Goal: Obtain resource: Download file/media

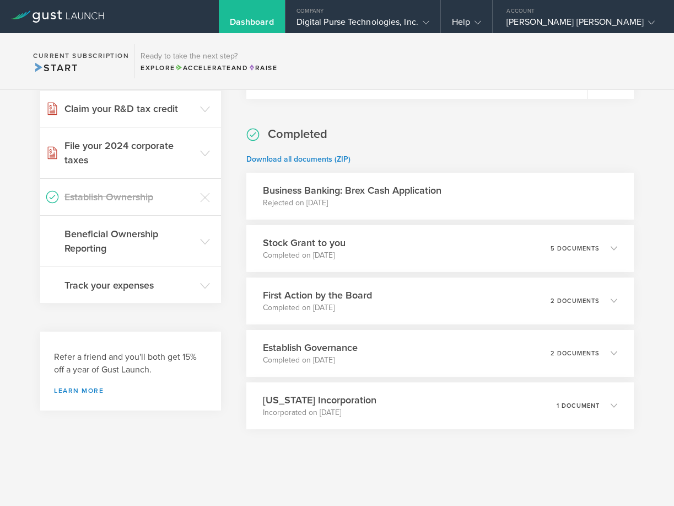
scroll to position [460, 0]
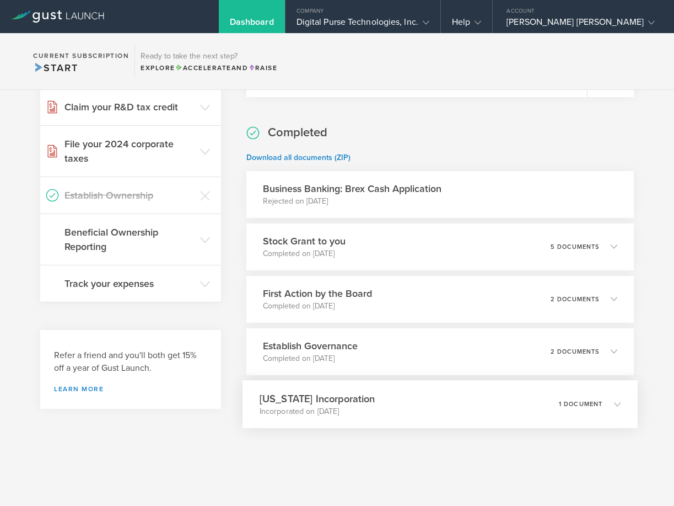
click at [614, 406] on icon at bounding box center [617, 403] width 7 height 7
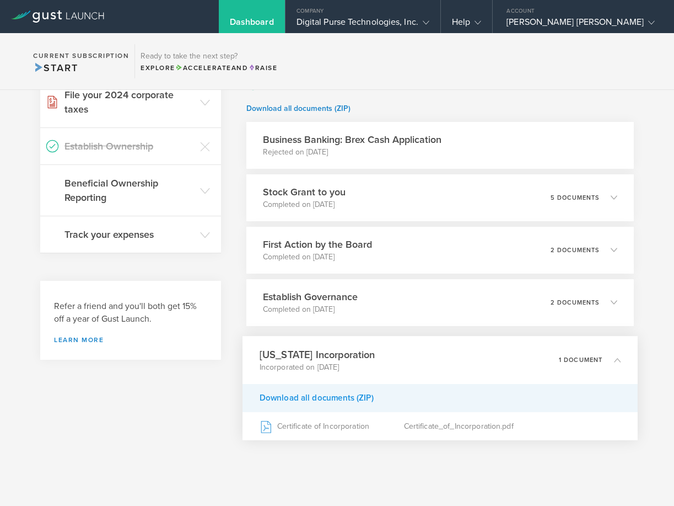
scroll to position [521, 0]
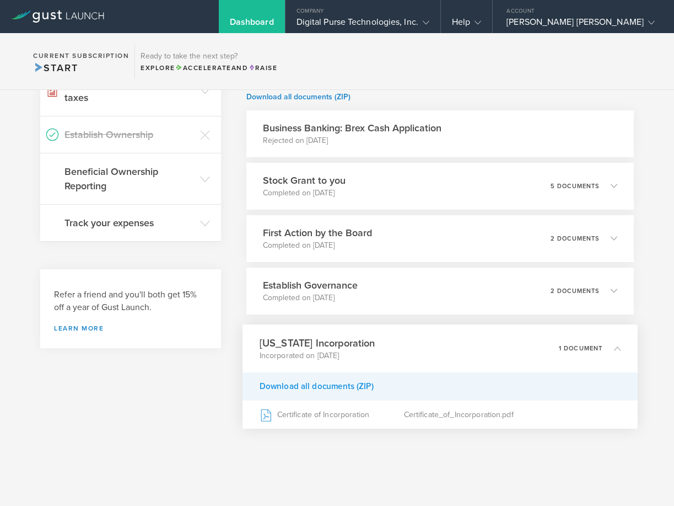
click at [336, 387] on div "Download all documents (ZIP)" at bounding box center [440, 386] width 395 height 28
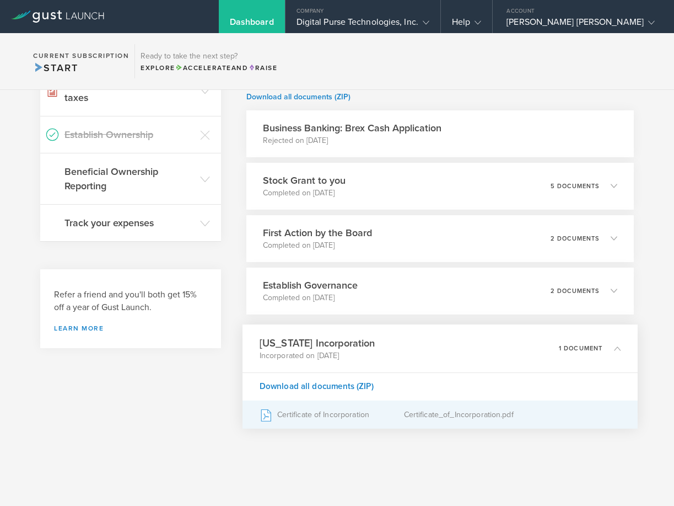
click at [341, 416] on div "Certificate of Incorporation" at bounding box center [332, 414] width 144 height 28
click at [488, 417] on div "Certificate_of_Incorporation.pdf" at bounding box center [512, 414] width 217 height 28
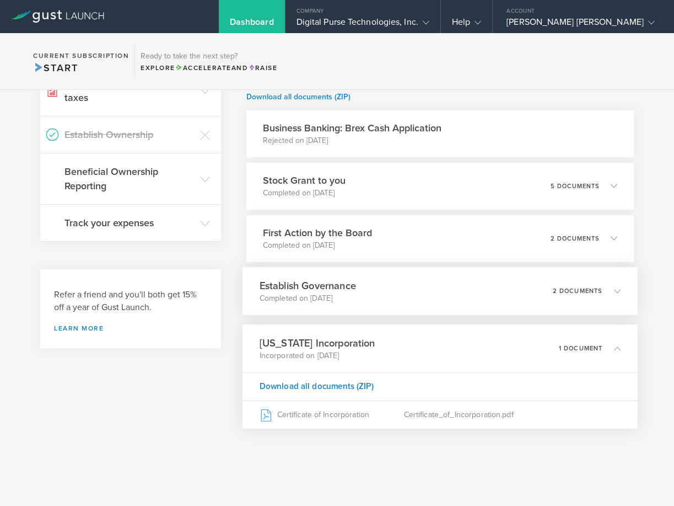
click at [467, 299] on div "Establish Governance Completed on [DATE] 2 documents" at bounding box center [440, 291] width 395 height 48
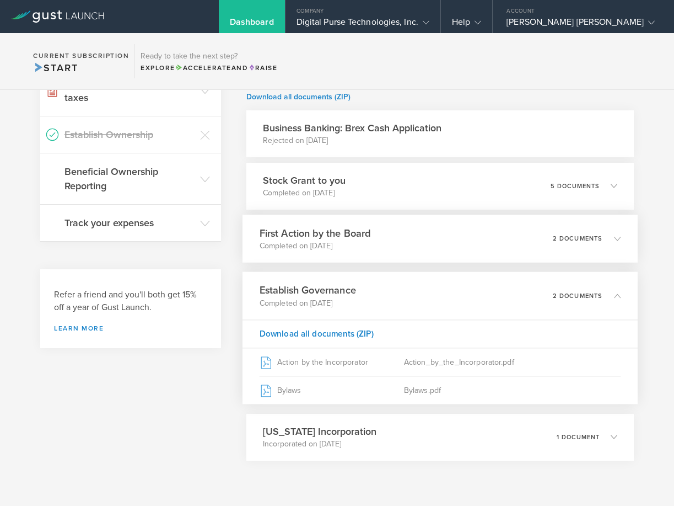
click at [428, 246] on div "First Action by the Board Completed on [DATE] 2 documents" at bounding box center [440, 238] width 395 height 48
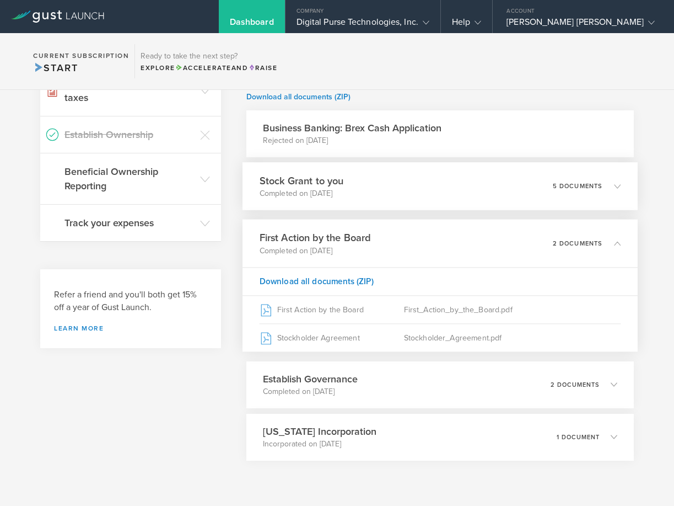
click at [433, 188] on div "Stock Grant to you Completed on [DATE] 5 documents" at bounding box center [440, 186] width 395 height 48
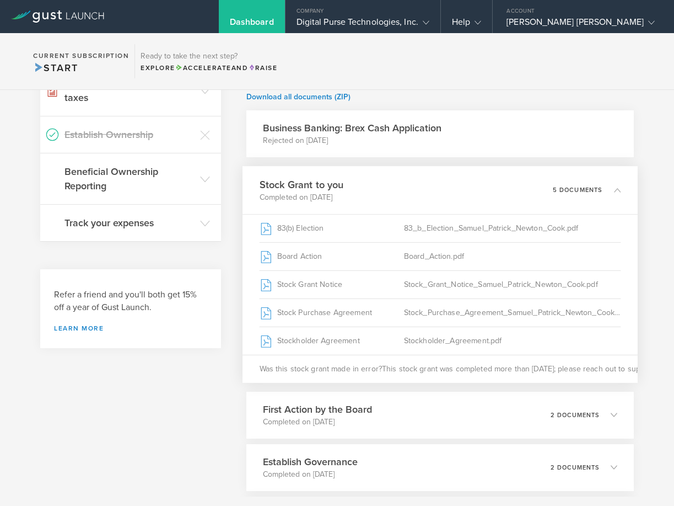
click at [405, 149] on div "Business Banking: Brex Cash Application Rejected on [DATE]" at bounding box center [440, 133] width 388 height 47
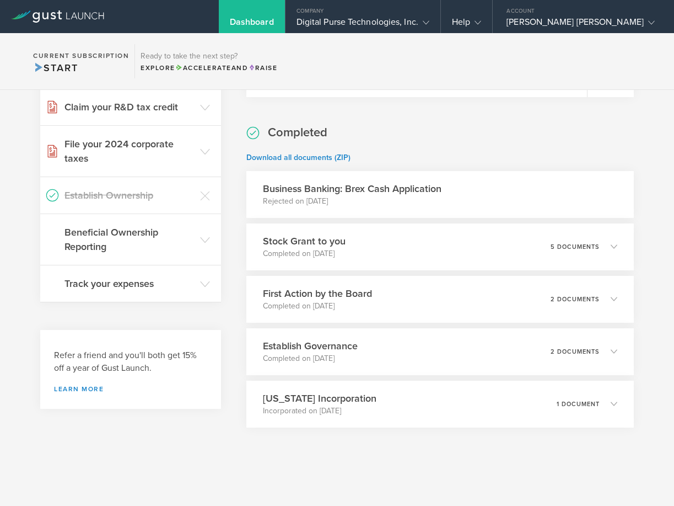
scroll to position [460, 0]
click at [418, 190] on h3 "Business Banking: Brex Cash Application" at bounding box center [352, 188] width 179 height 14
click at [410, 218] on div "Completed Download all documents (ZIP) Business Banking: Brex Cash Application …" at bounding box center [440, 276] width 388 height 303
click at [405, 255] on div "Stock Grant to you Completed on [DATE] 5 documents" at bounding box center [440, 247] width 395 height 48
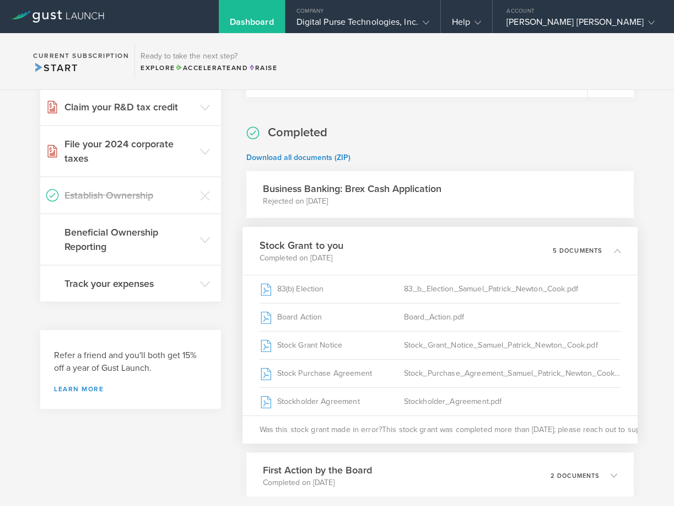
scroll to position [521, 0]
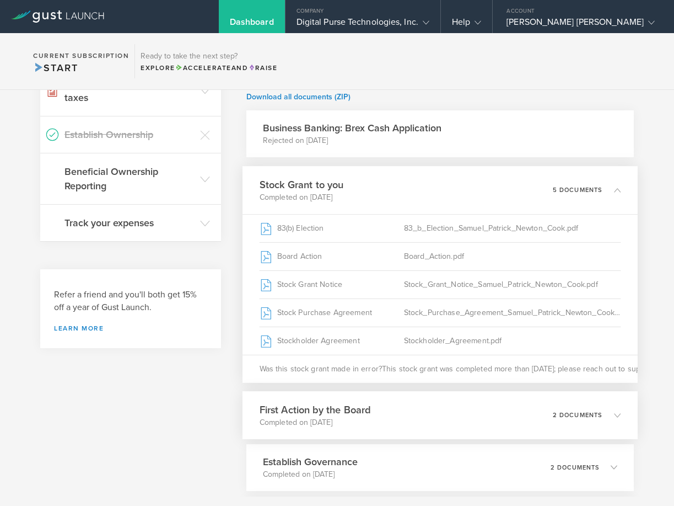
click at [327, 422] on p "Completed on [DATE]" at bounding box center [315, 421] width 111 height 11
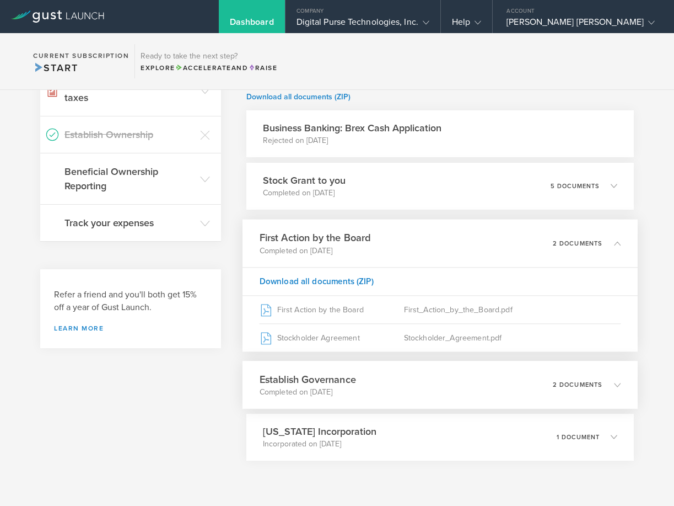
click at [339, 389] on p "Completed on [DATE]" at bounding box center [308, 391] width 96 height 11
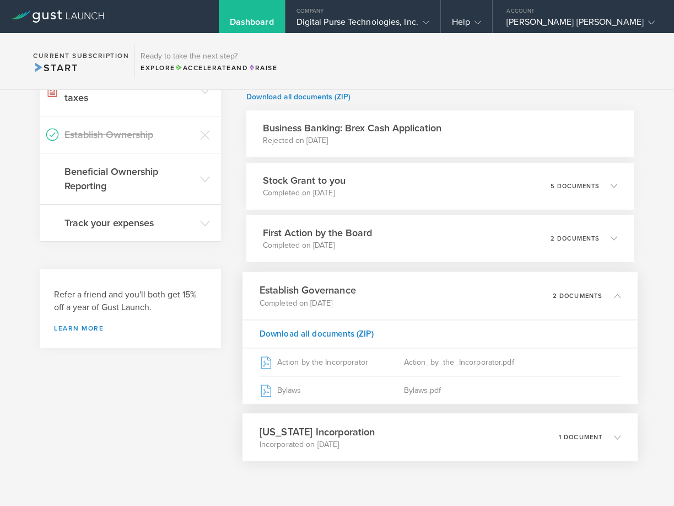
click at [453, 434] on div "[US_STATE] Incorporation Incorporated on [DATE] 1 document" at bounding box center [440, 437] width 395 height 48
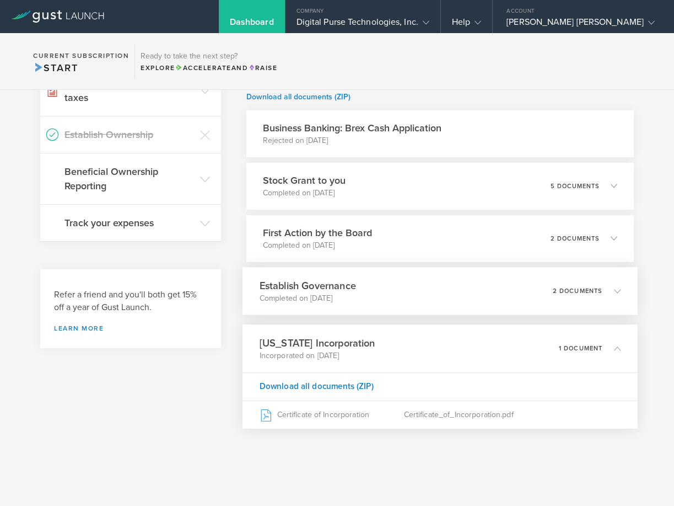
click at [408, 303] on div "Establish Governance Completed on [DATE] 2 documents" at bounding box center [440, 291] width 395 height 48
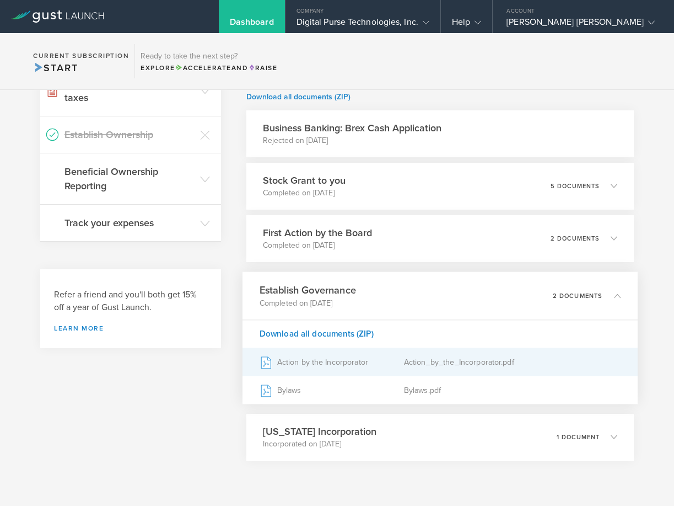
click at [302, 358] on div "Action by the Incorporator" at bounding box center [332, 362] width 144 height 28
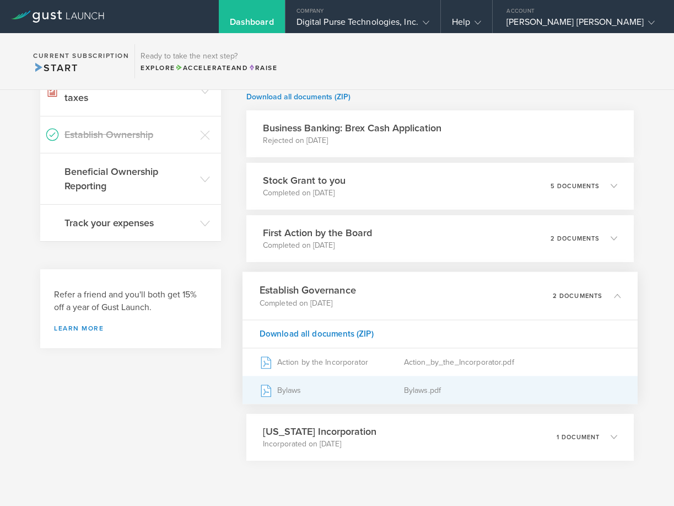
click at [330, 382] on div "Bylaws" at bounding box center [332, 390] width 144 height 28
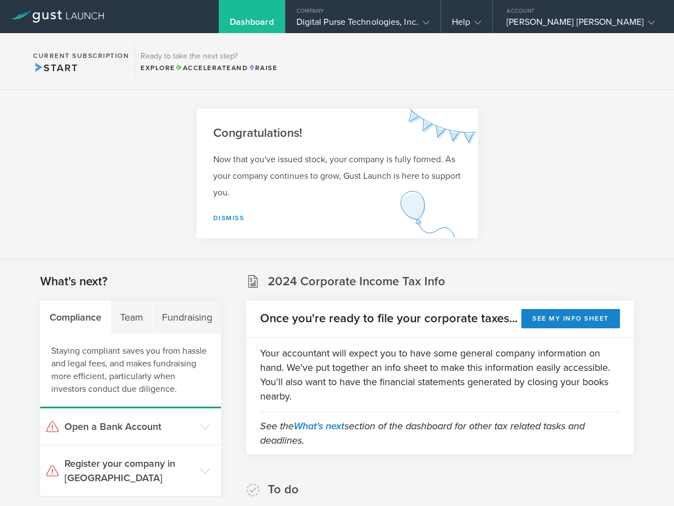
scroll to position [0, 0]
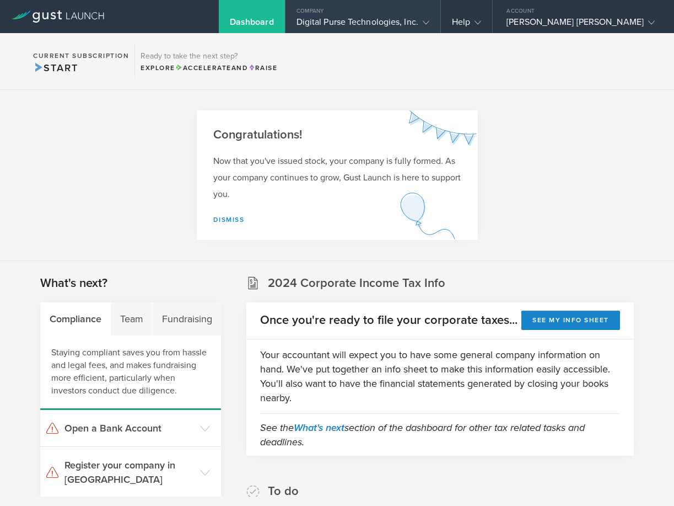
click at [380, 12] on div "Company" at bounding box center [363, 8] width 155 height 17
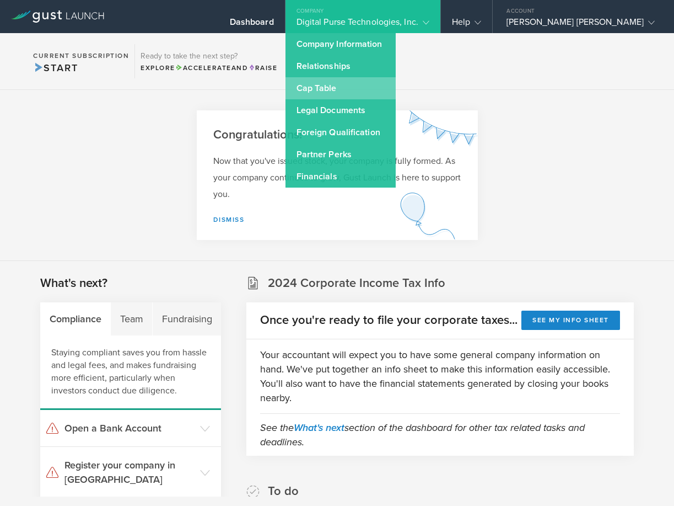
click at [355, 81] on link "Cap Table" at bounding box center [341, 88] width 110 height 22
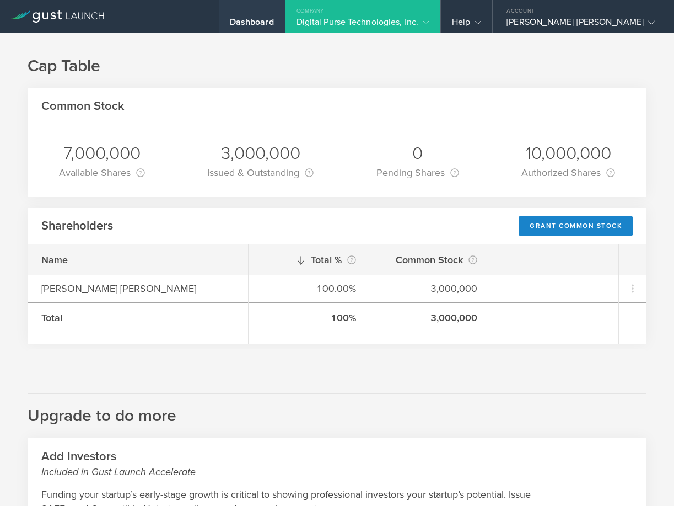
click at [262, 29] on div "Dashboard" at bounding box center [252, 25] width 44 height 17
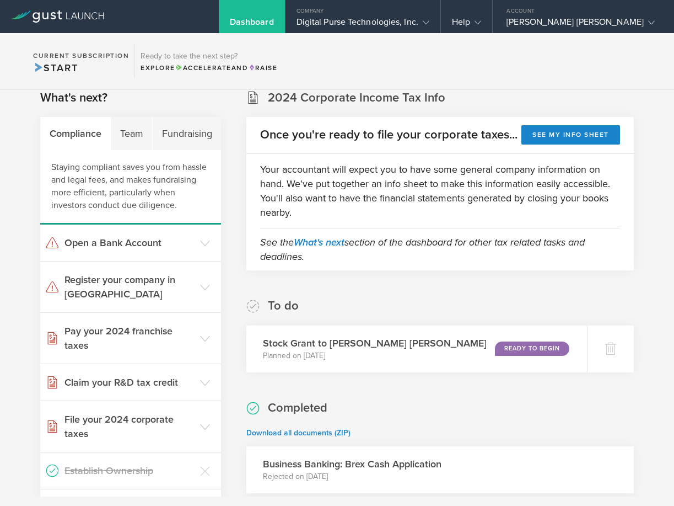
scroll to position [165, 0]
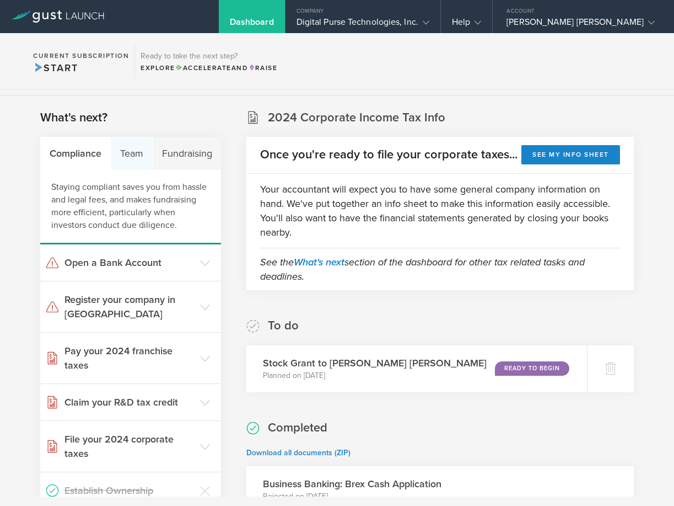
click at [124, 150] on div "Team" at bounding box center [132, 153] width 42 height 33
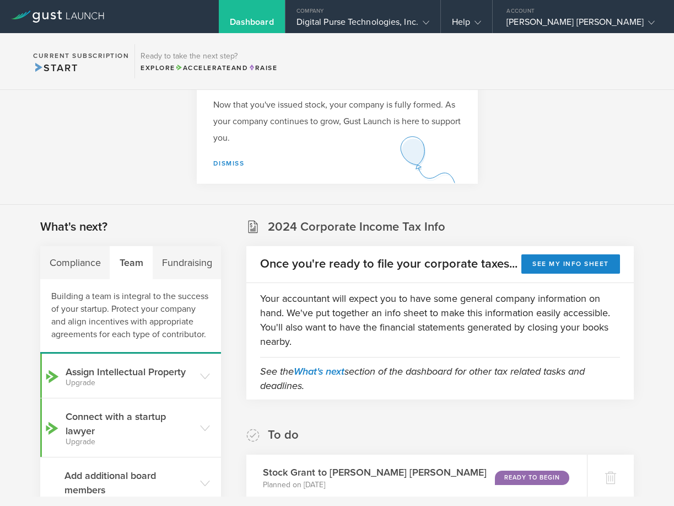
scroll to position [0, 0]
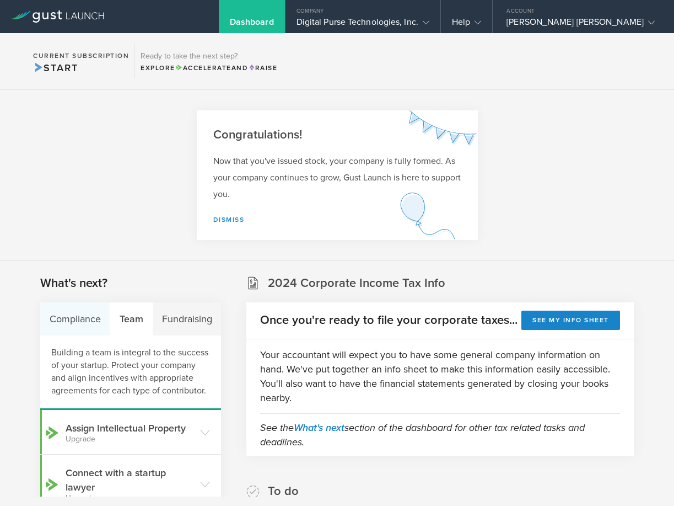
click at [78, 320] on div "Compliance" at bounding box center [75, 318] width 70 height 33
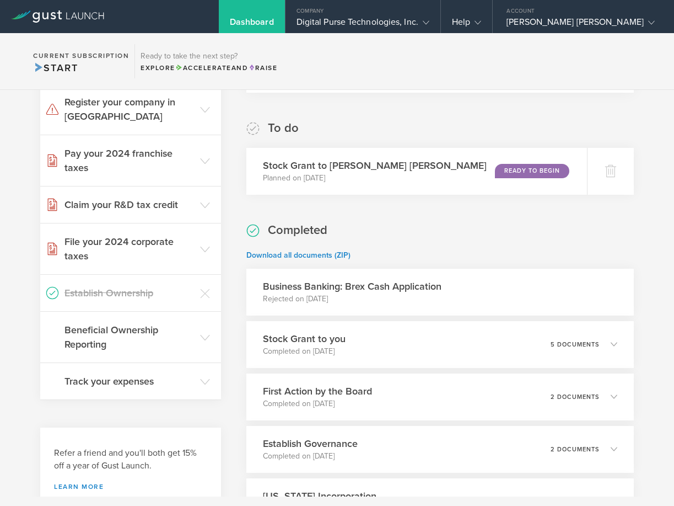
scroll to position [460, 0]
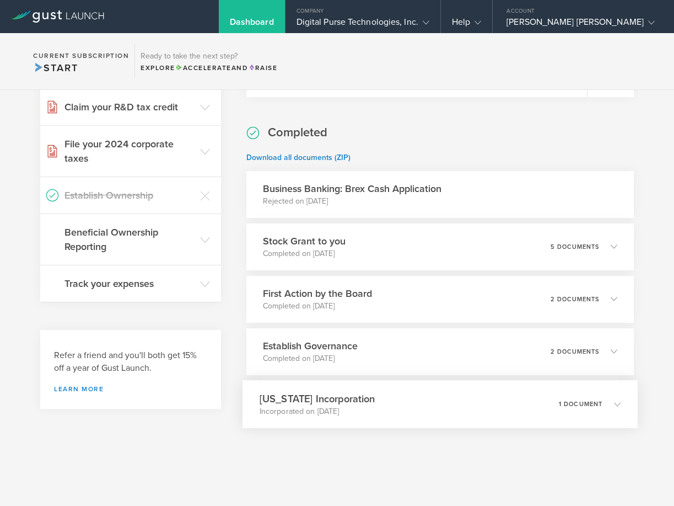
click at [377, 405] on div "[US_STATE] Incorporation Incorporated on [DATE] 1 document" at bounding box center [440, 404] width 395 height 48
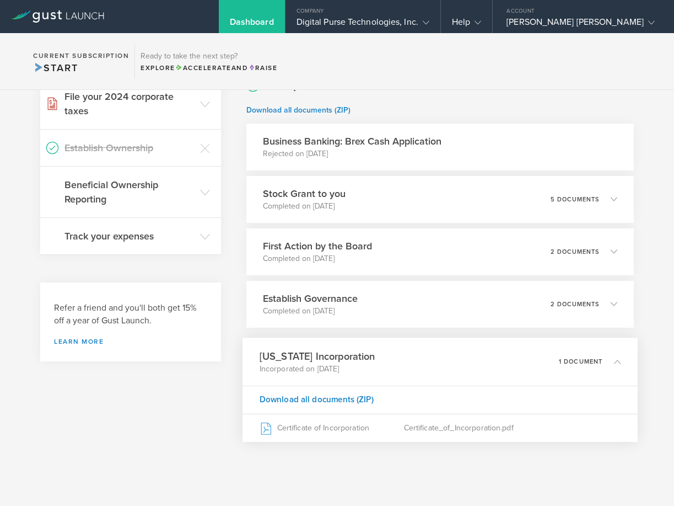
scroll to position [521, 0]
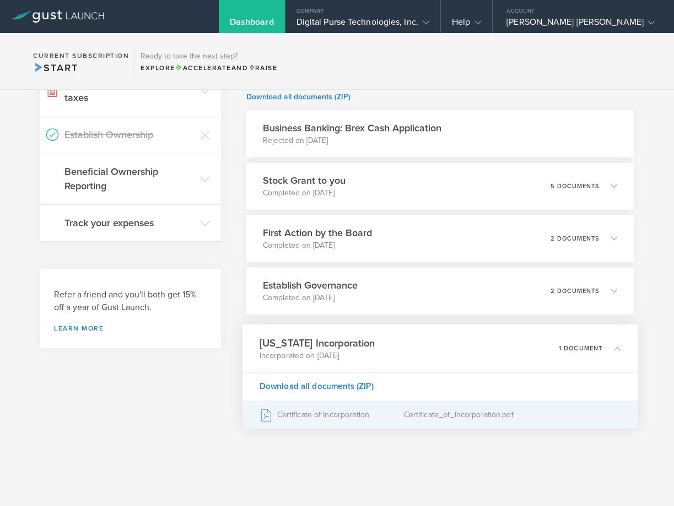
click at [325, 411] on div "Certificate of Incorporation" at bounding box center [332, 414] width 144 height 28
